Goal: Information Seeking & Learning: Understand process/instructions

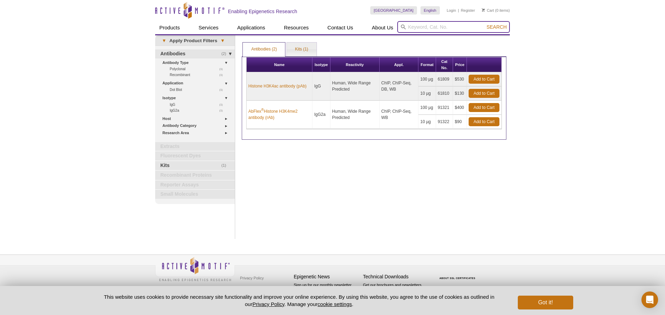
click at [443, 28] on input "search" at bounding box center [453, 27] width 113 height 12
type input "cut and run"
click at [484, 24] on button "Search" at bounding box center [496, 27] width 24 height 6
click at [291, 44] on link "Kits (1)" at bounding box center [302, 50] width 30 height 14
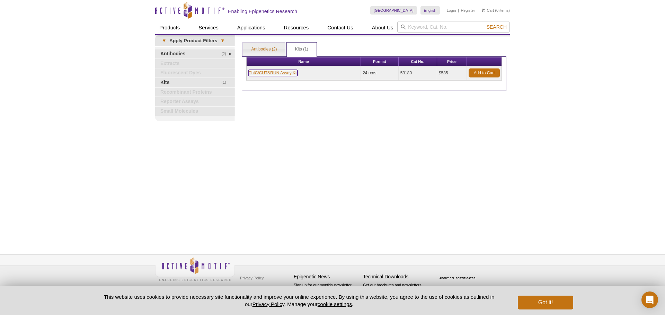
click at [275, 75] on link "ChIC/CUT&RUN Assay Kit" at bounding box center [272, 73] width 49 height 6
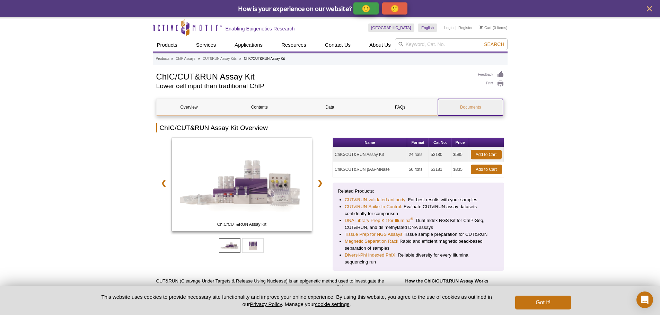
click at [458, 112] on link "Documents" at bounding box center [470, 107] width 65 height 17
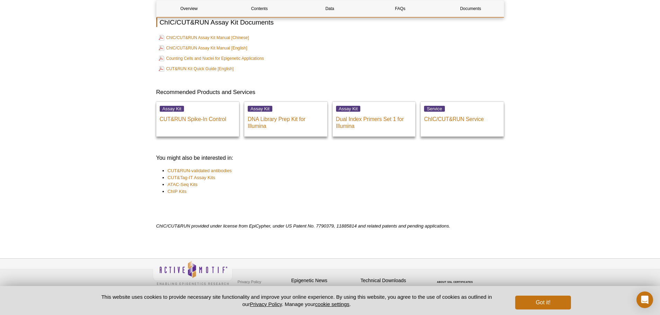
scroll to position [2316, 0]
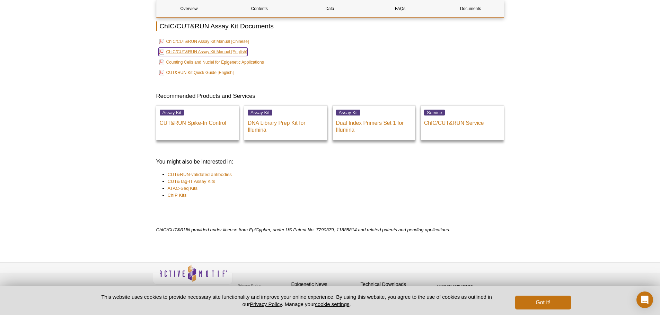
click at [234, 50] on link "ChIC/CUT&RUN Assay Kit Manual [English]" at bounding box center [203, 52] width 89 height 8
